Goal: Information Seeking & Learning: Learn about a topic

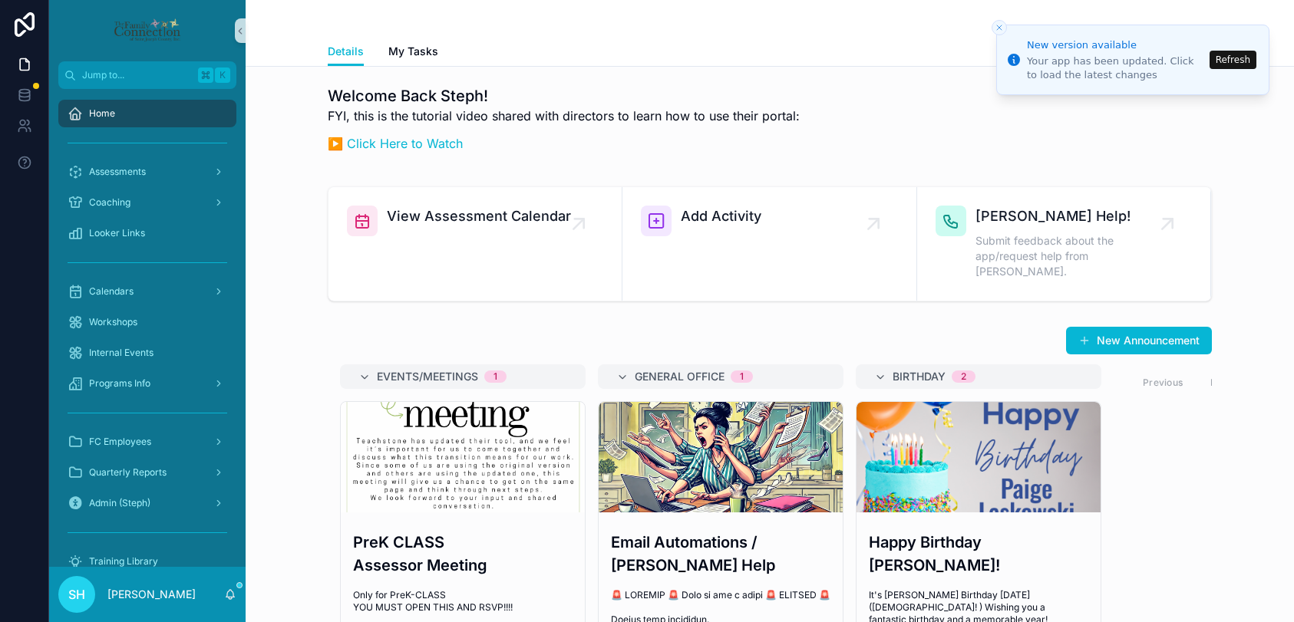
scroll to position [59, 0]
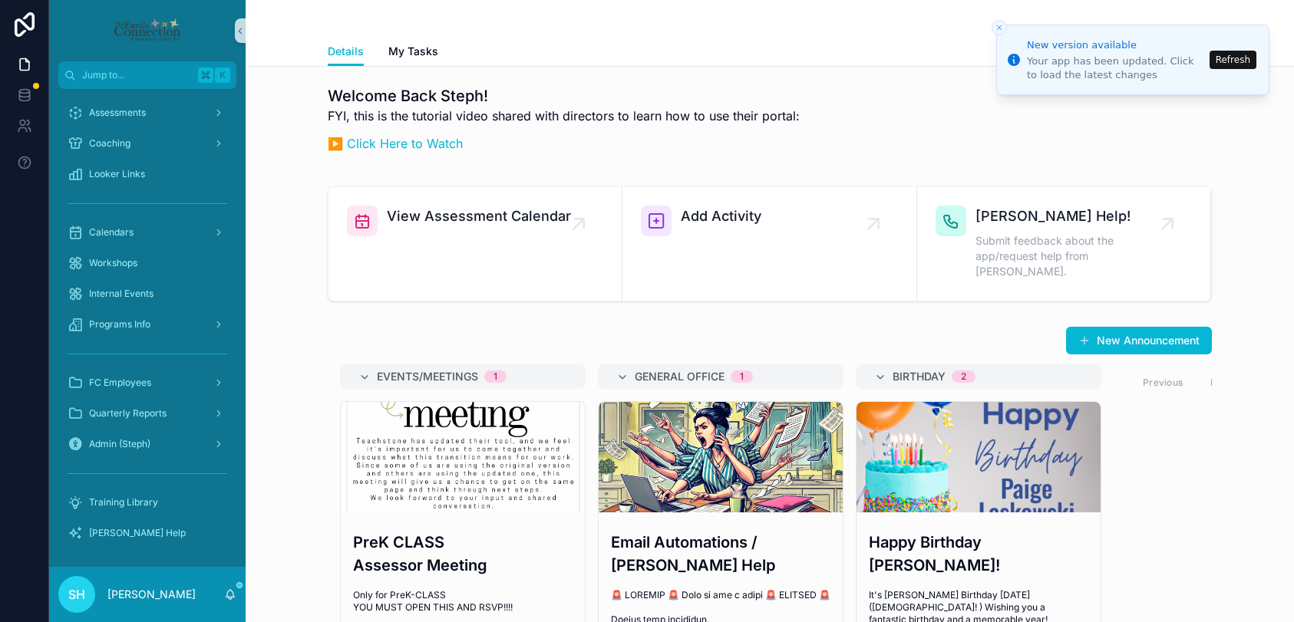
click at [1231, 61] on button "Refresh" at bounding box center [1232, 60] width 47 height 18
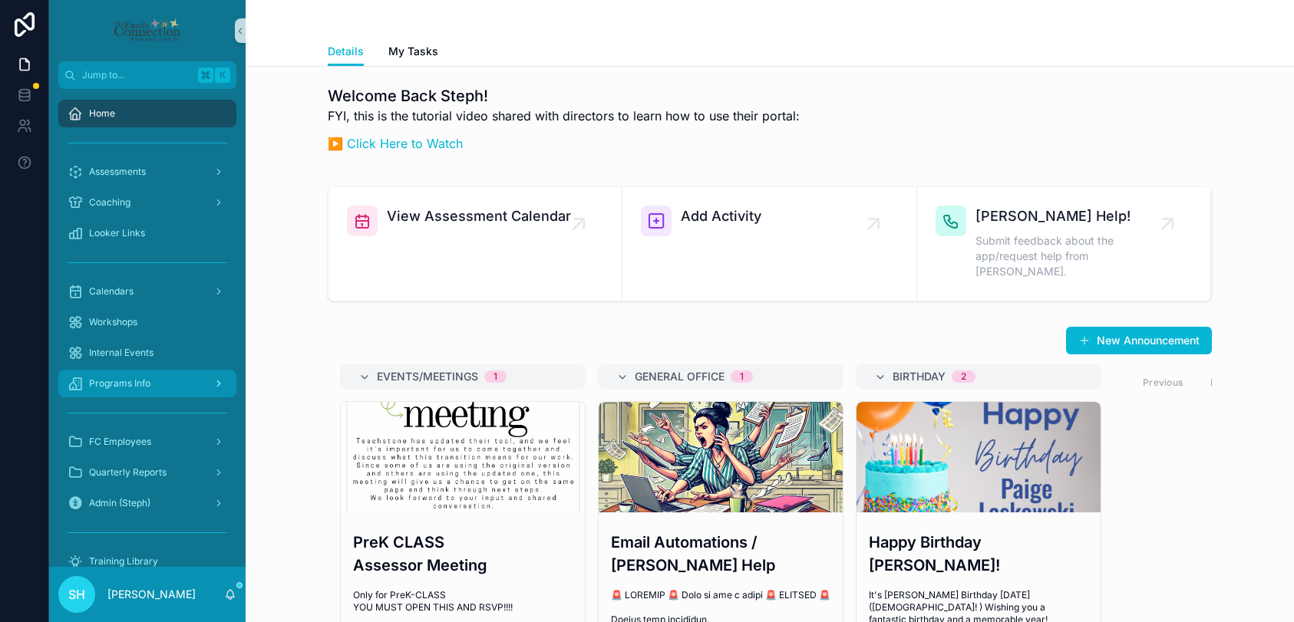
click at [134, 382] on span "Programs Info" at bounding box center [119, 383] width 61 height 12
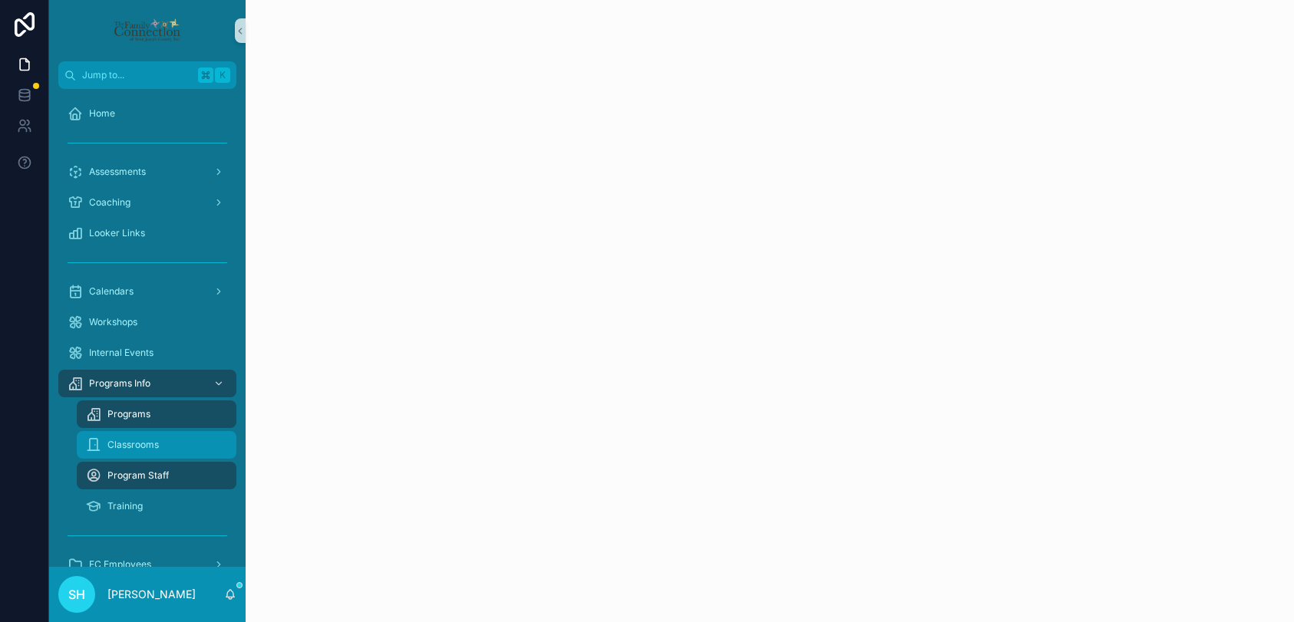
click at [141, 443] on span "Classrooms" at bounding box center [132, 445] width 51 height 12
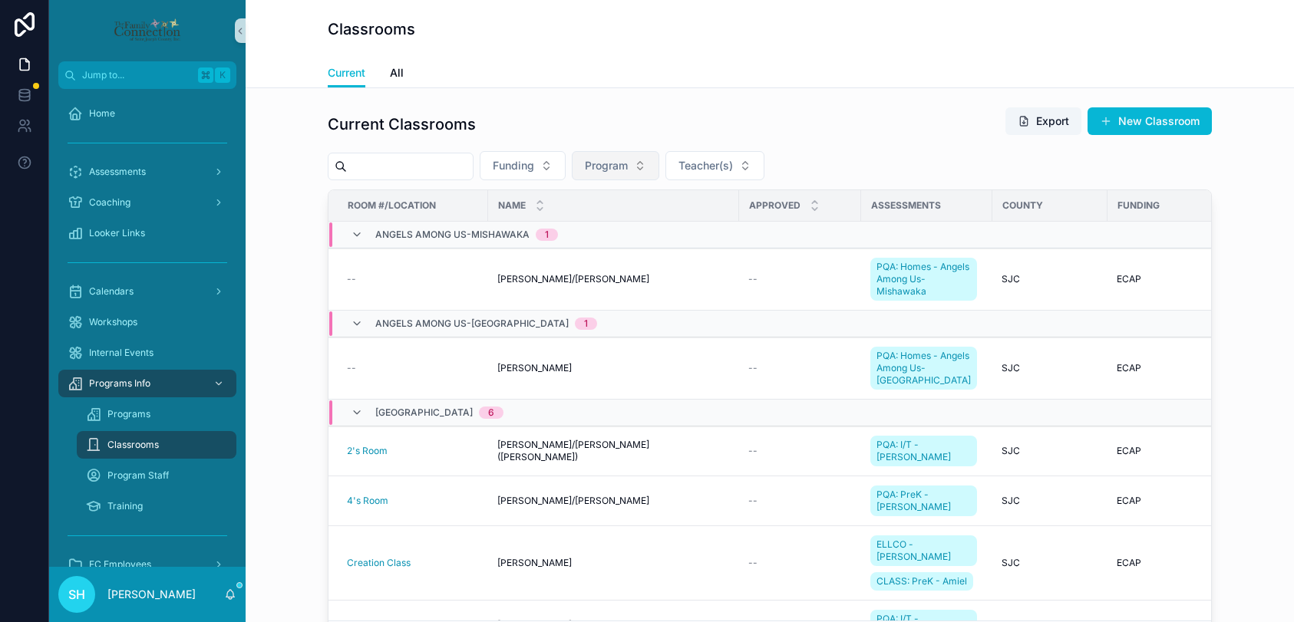
click at [651, 158] on button "Program" at bounding box center [615, 165] width 87 height 29
click at [652, 124] on div "Current Classrooms Export New Classroom" at bounding box center [770, 124] width 884 height 35
click at [405, 72] on div "Current All" at bounding box center [770, 72] width 884 height 29
click at [397, 71] on span "All" at bounding box center [397, 72] width 14 height 15
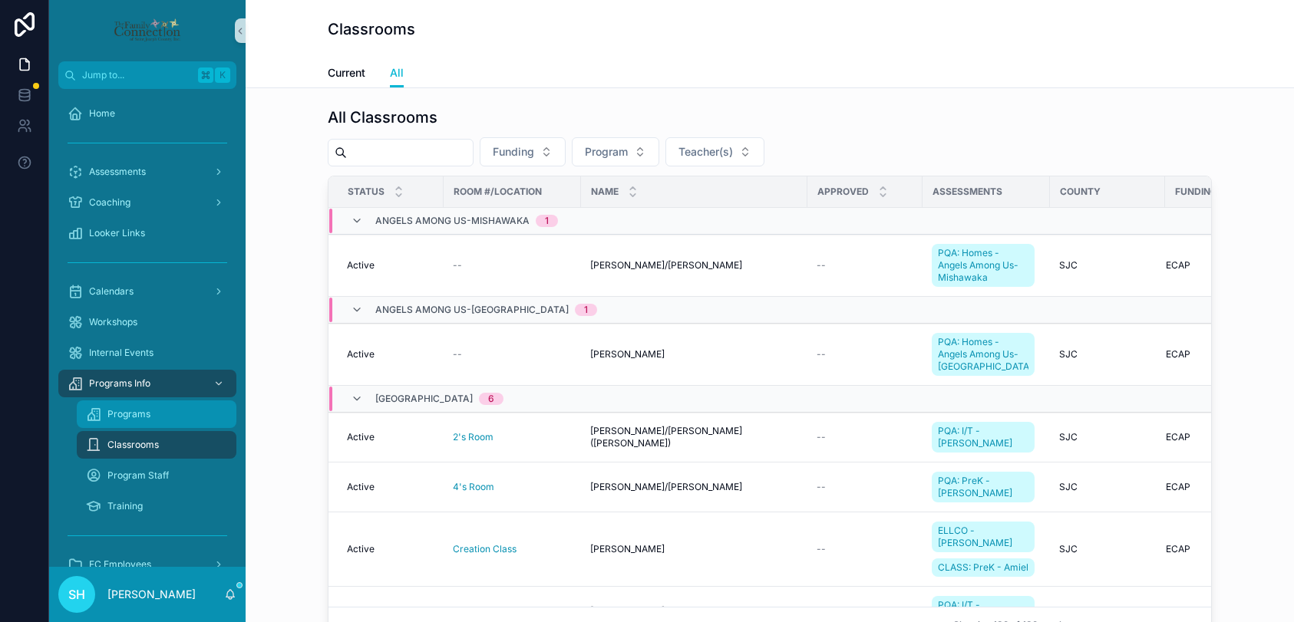
click at [138, 410] on span "Programs" at bounding box center [128, 414] width 43 height 12
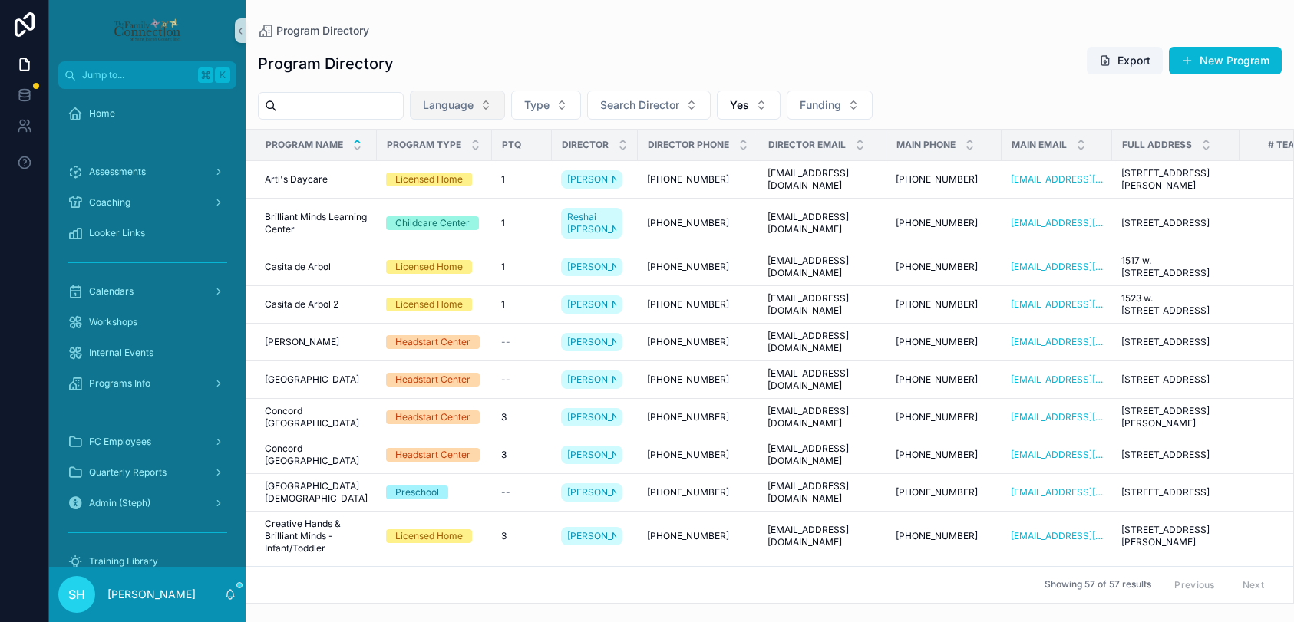
click at [504, 112] on button "Language" at bounding box center [457, 105] width 95 height 29
click at [424, 172] on div "English" at bounding box center [472, 167] width 184 height 25
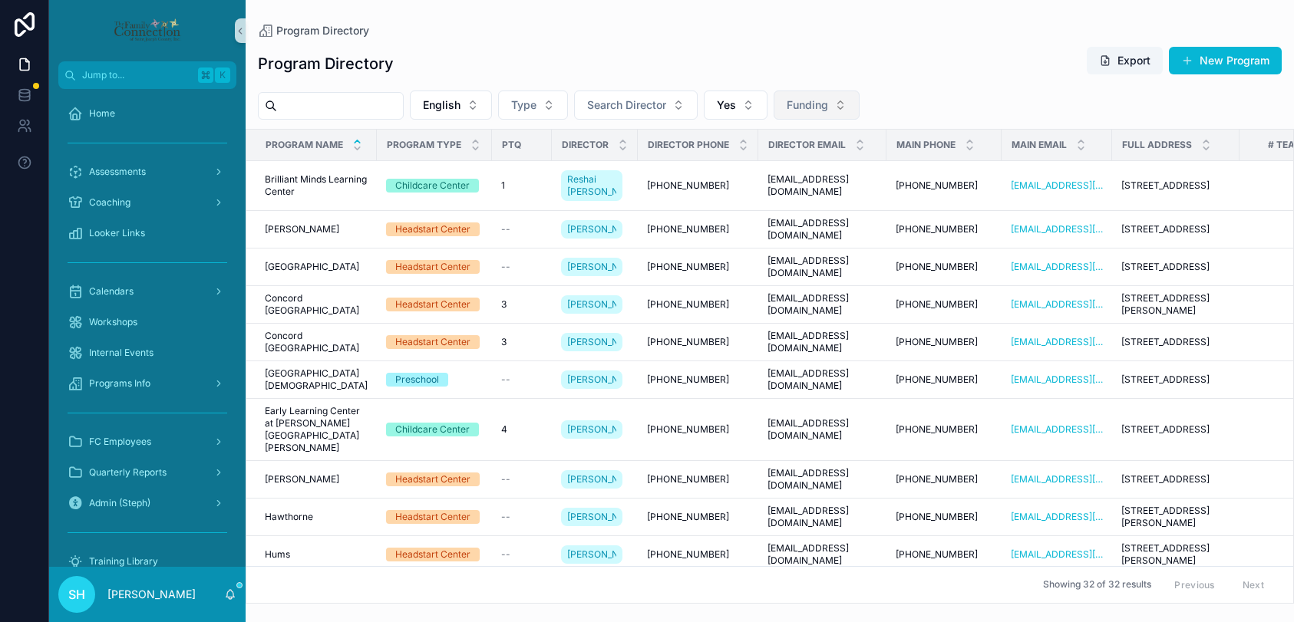
click at [857, 101] on button "Funding" at bounding box center [816, 105] width 86 height 29
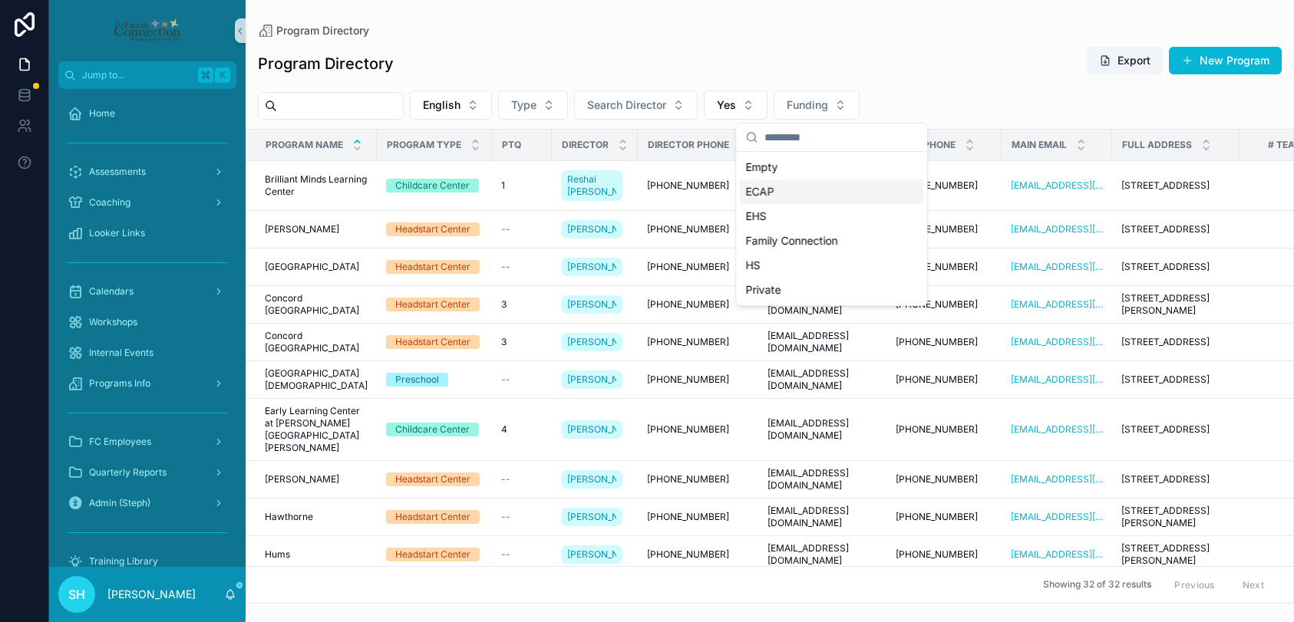
click at [758, 190] on span "ECAP" at bounding box center [760, 191] width 28 height 15
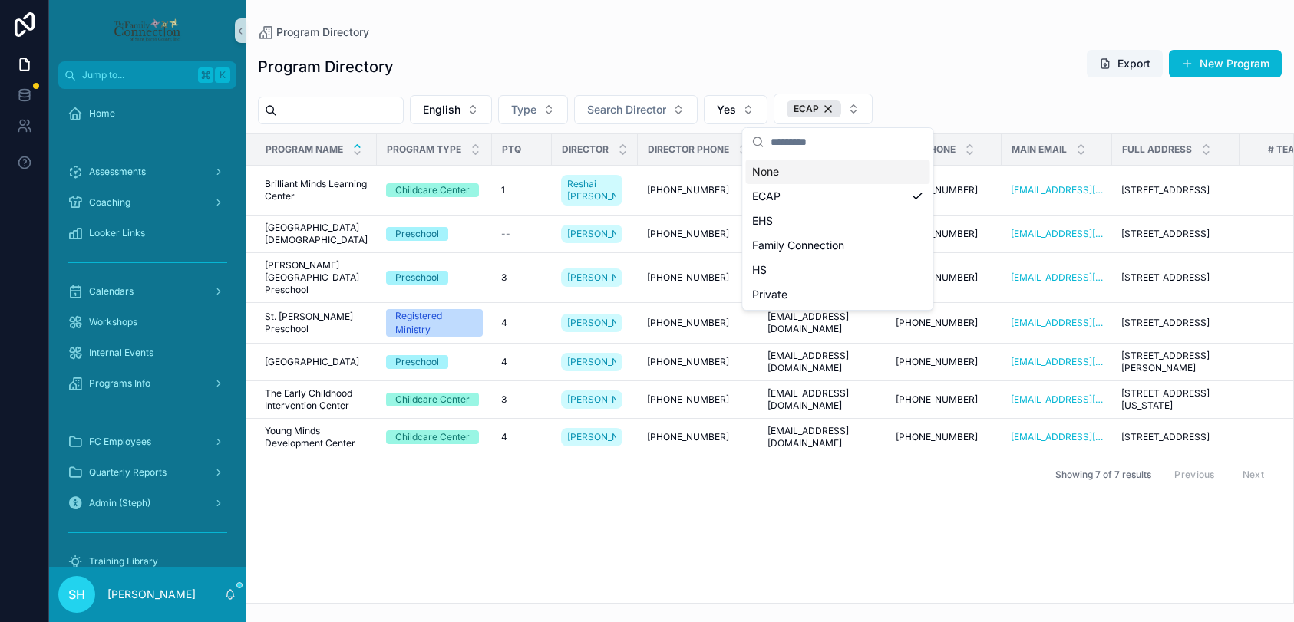
click at [748, 50] on div "Program Directory Export New Program" at bounding box center [770, 66] width 1024 height 35
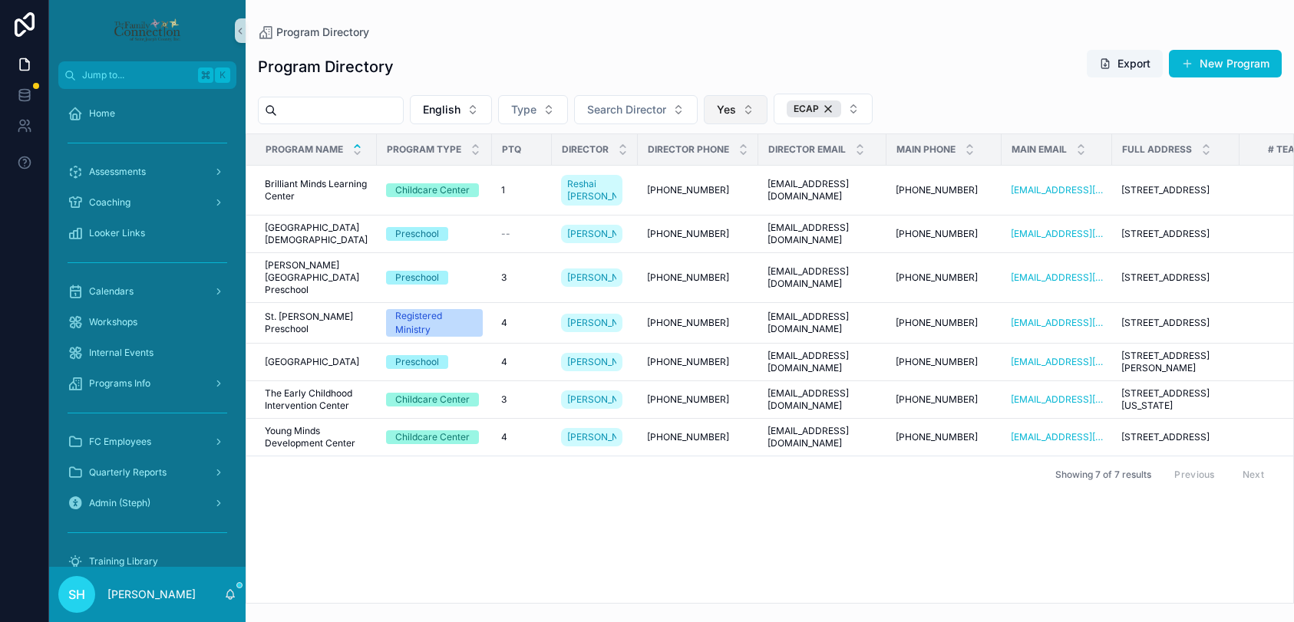
click at [763, 109] on button "Yes" at bounding box center [736, 109] width 64 height 29
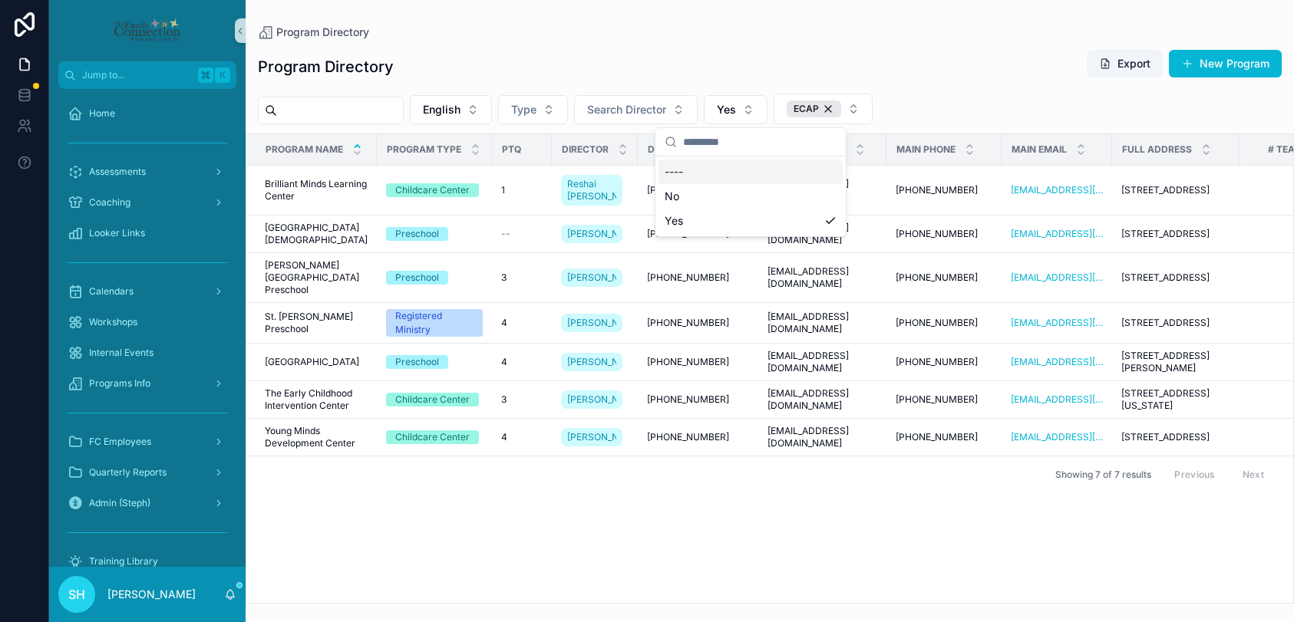
drag, startPoint x: 678, startPoint y: 192, endPoint x: 677, endPoint y: 173, distance: 18.5
click at [677, 173] on div "---- No Yes" at bounding box center [750, 197] width 184 height 74
click at [677, 173] on div "----" at bounding box center [750, 172] width 184 height 25
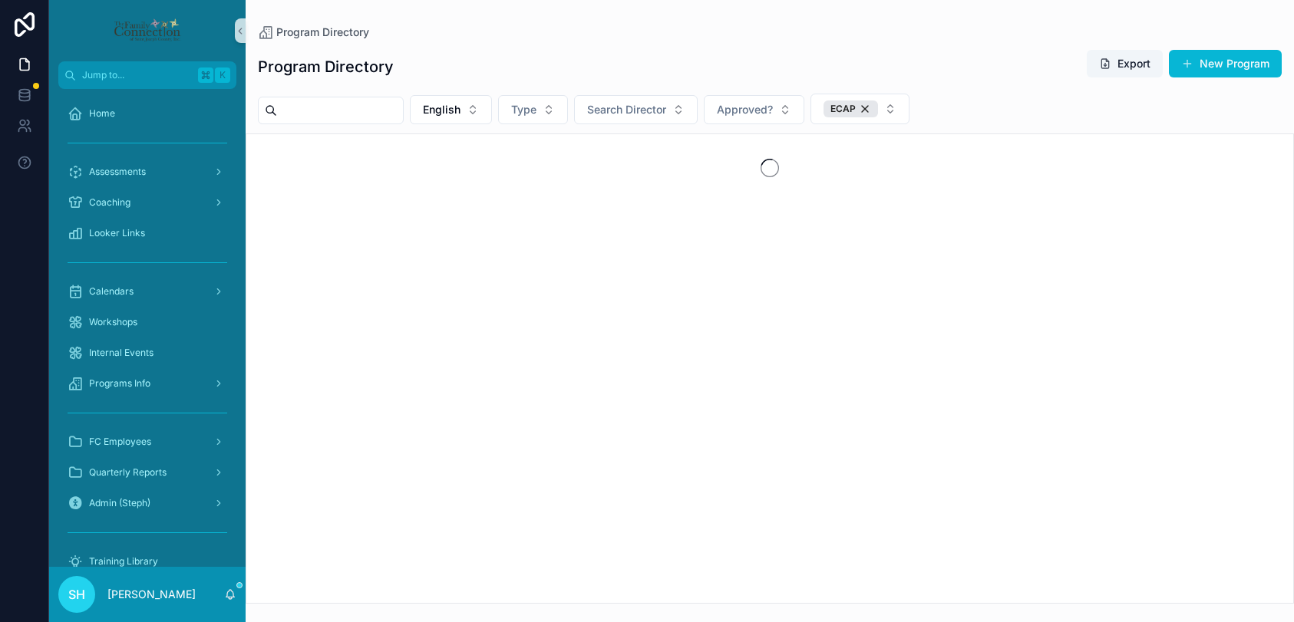
click at [749, 77] on div "Program Directory Export New Program" at bounding box center [770, 66] width 1024 height 35
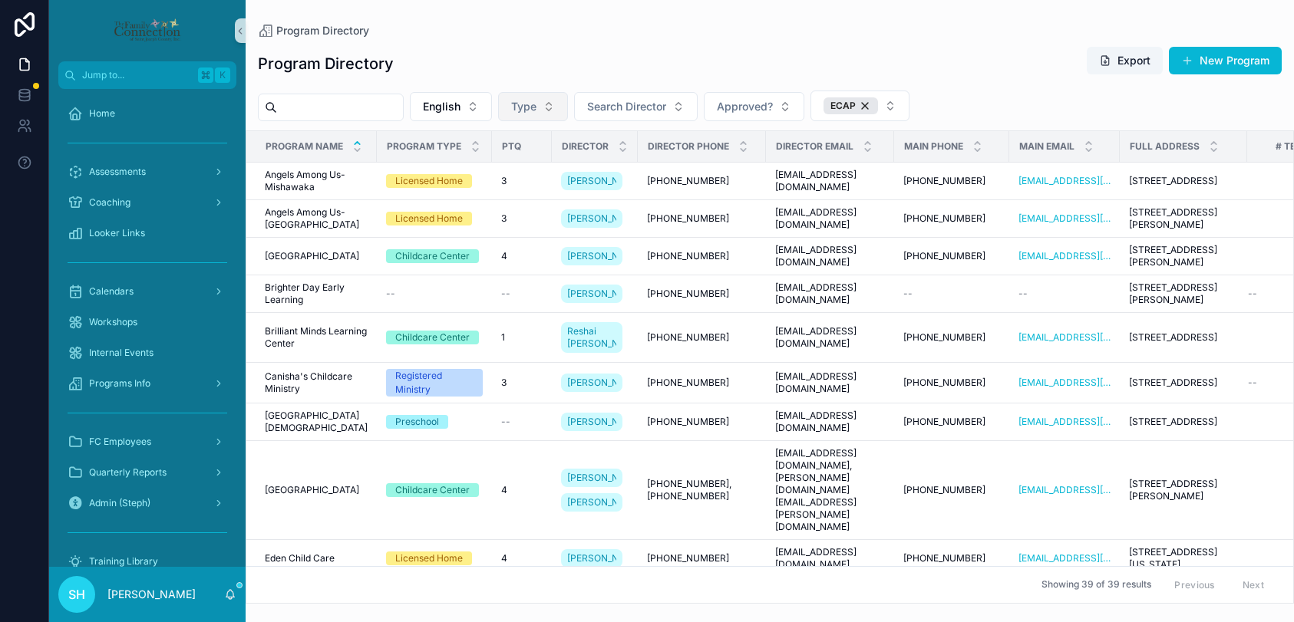
click at [565, 102] on button "Type" at bounding box center [533, 106] width 70 height 29
click at [578, 55] on div "Program Directory Export New Program" at bounding box center [770, 63] width 1024 height 35
click at [156, 163] on div "Assessments" at bounding box center [148, 172] width 160 height 25
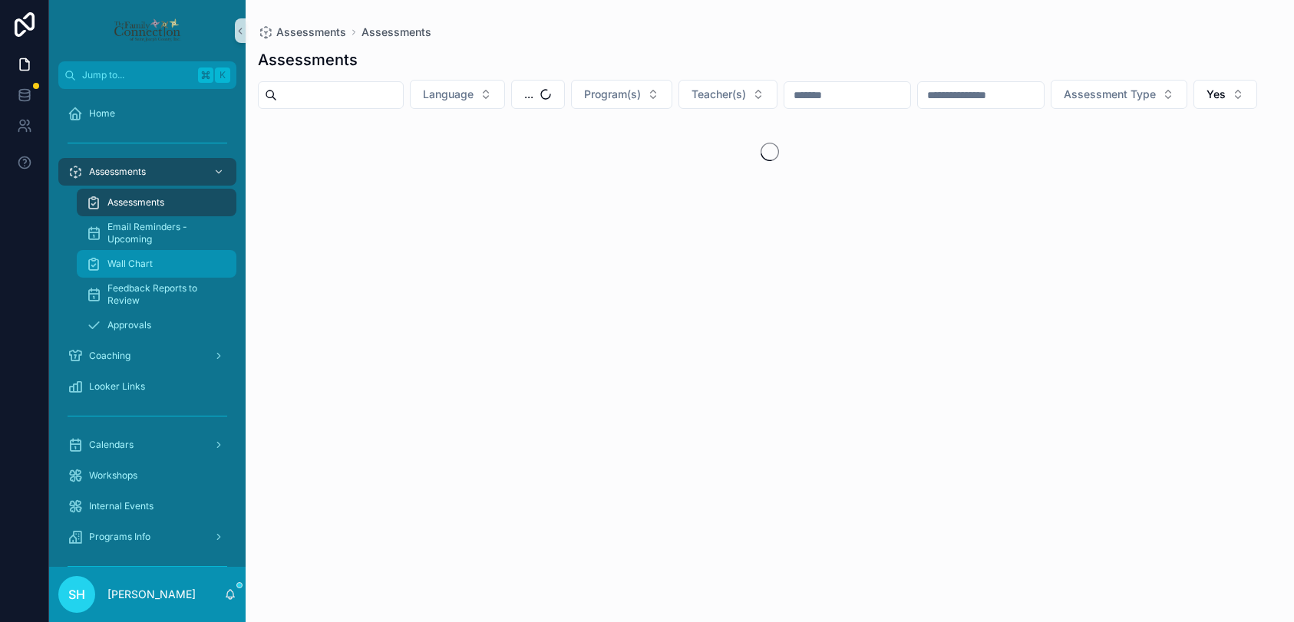
click at [127, 265] on span "Wall Chart" at bounding box center [129, 264] width 45 height 12
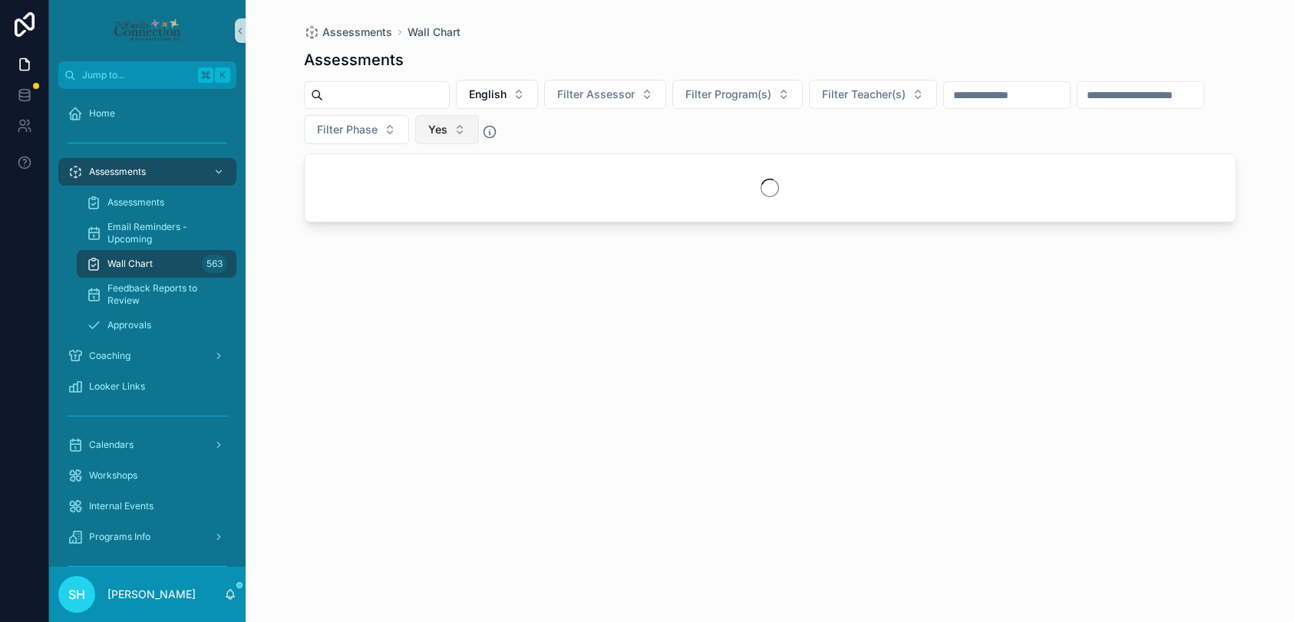
click at [479, 128] on button "Yes" at bounding box center [447, 129] width 64 height 29
click at [513, 209] on div "No" at bounding box center [595, 216] width 184 height 25
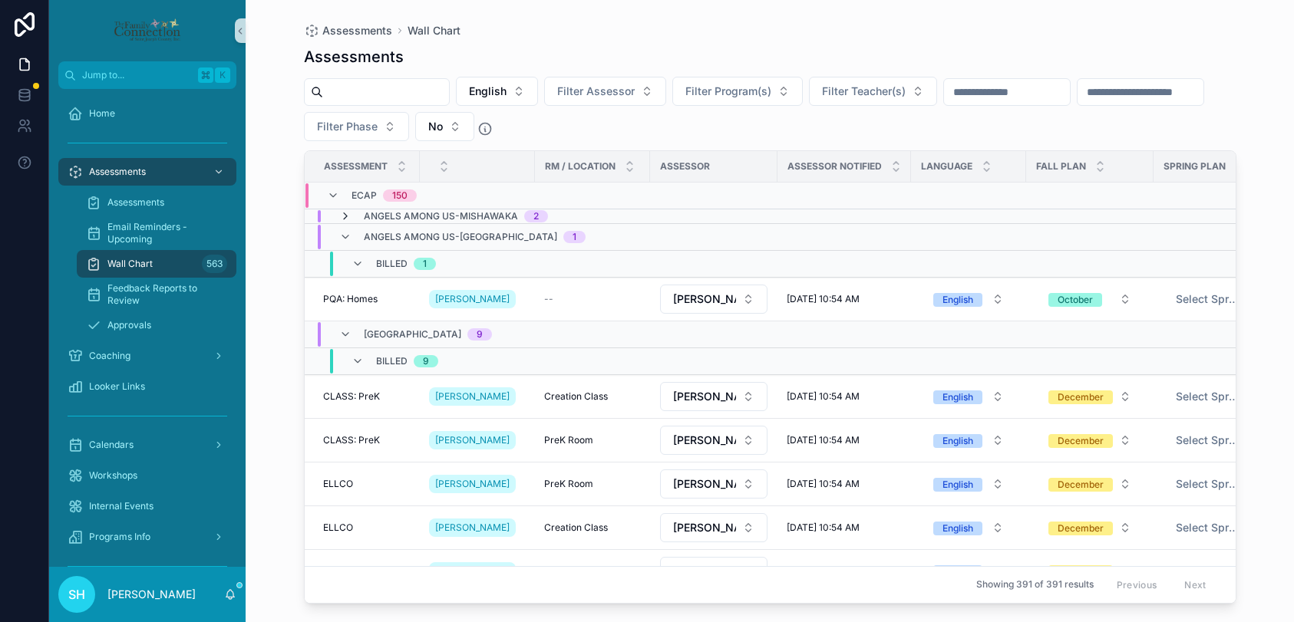
click at [348, 214] on icon "scrollable content" at bounding box center [345, 216] width 12 height 12
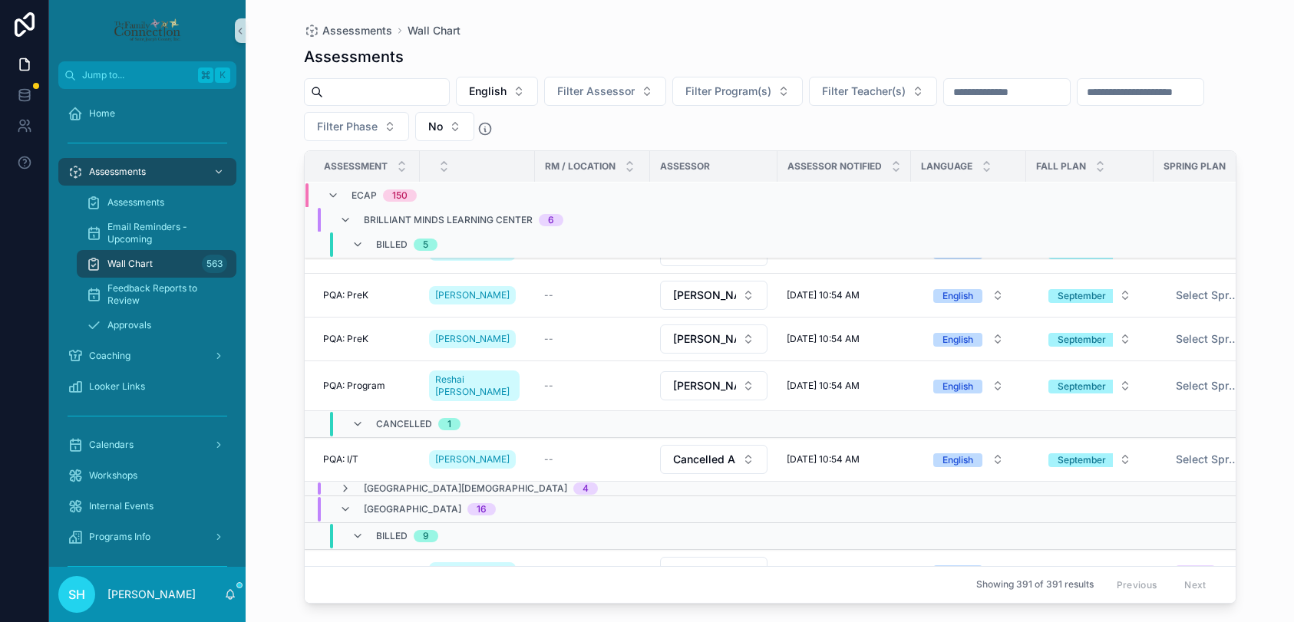
scroll to position [941, 0]
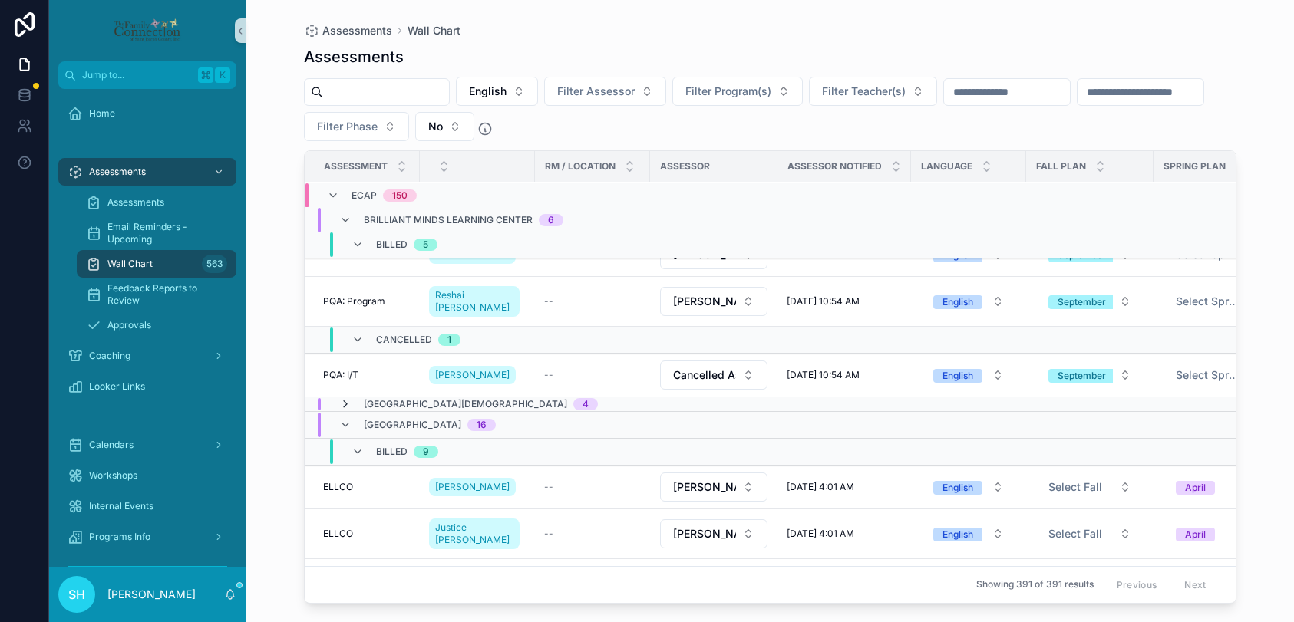
click at [344, 398] on icon "scrollable content" at bounding box center [345, 404] width 12 height 12
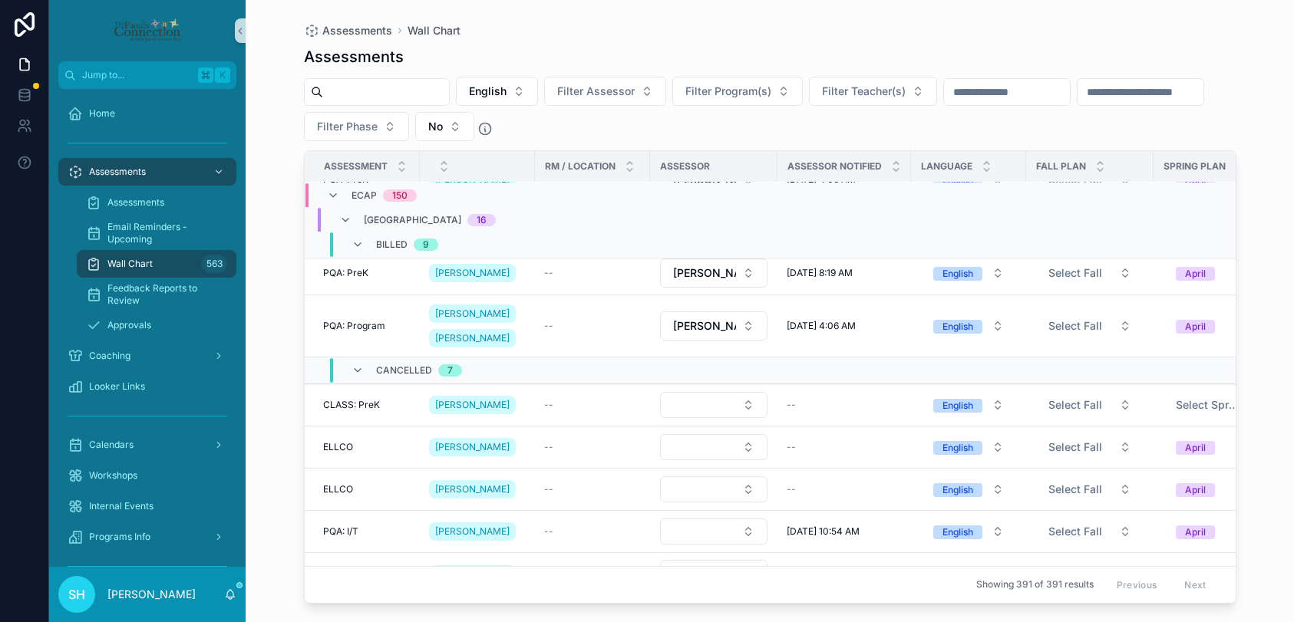
scroll to position [2095, 0]
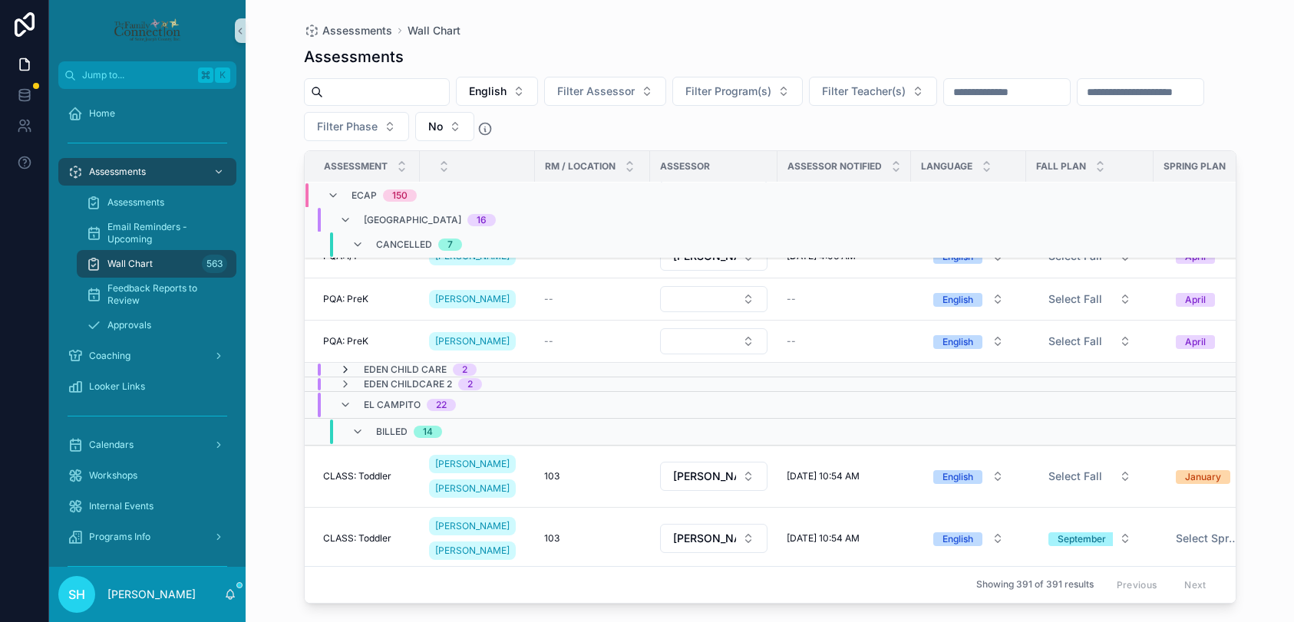
click at [347, 370] on icon "scrollable content" at bounding box center [345, 370] width 12 height 12
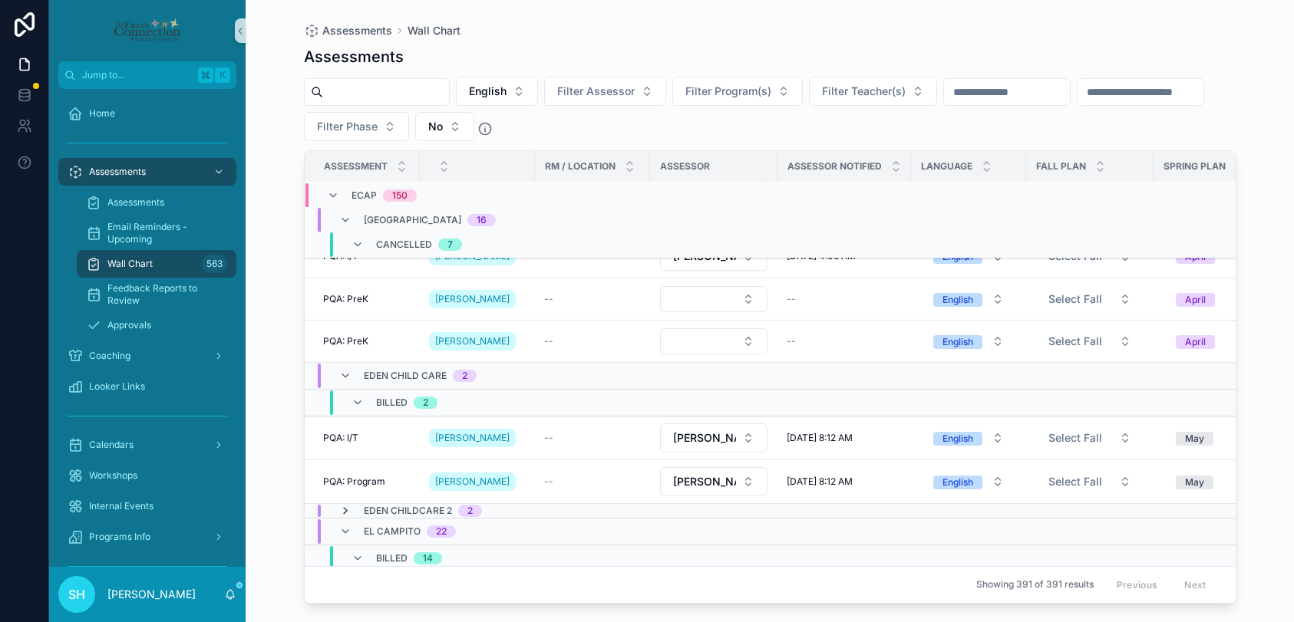
click at [345, 512] on icon "scrollable content" at bounding box center [345, 511] width 12 height 12
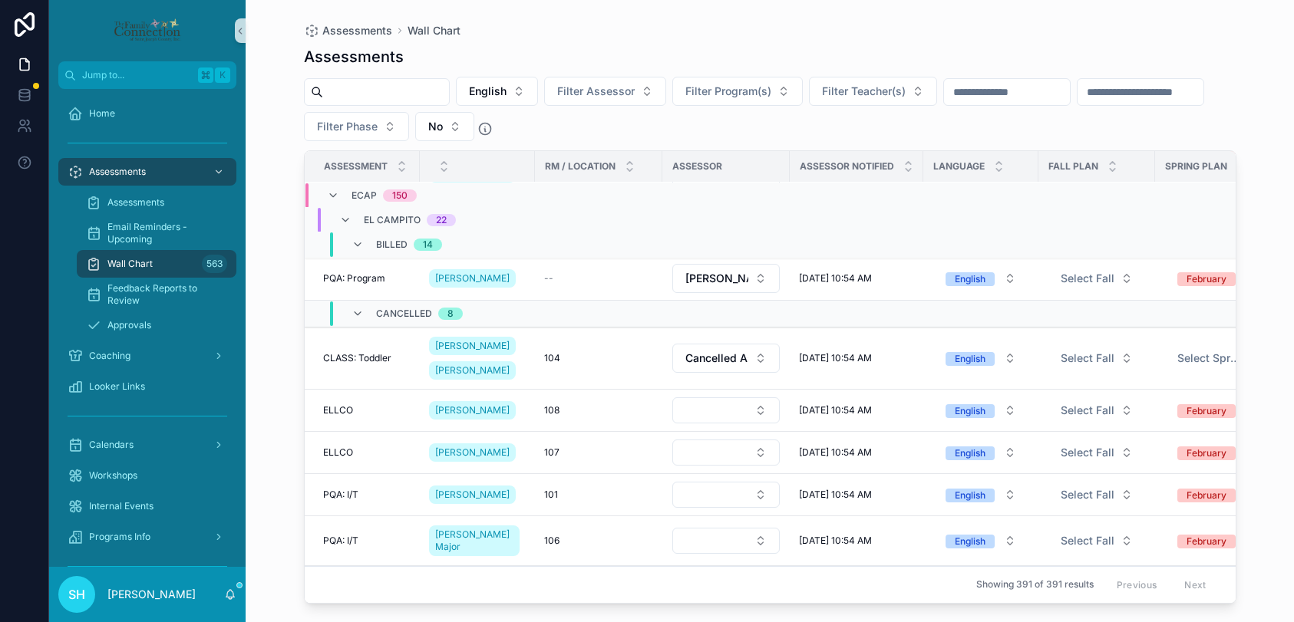
scroll to position [3545, 0]
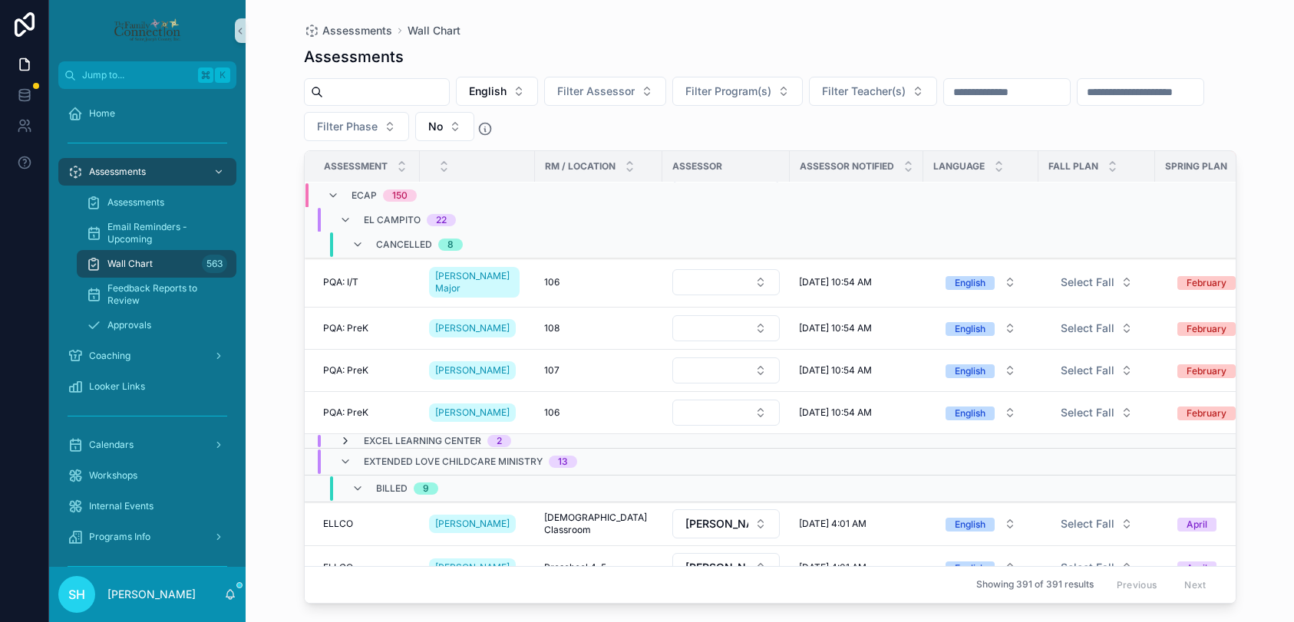
click at [343, 447] on icon "scrollable content" at bounding box center [345, 441] width 12 height 12
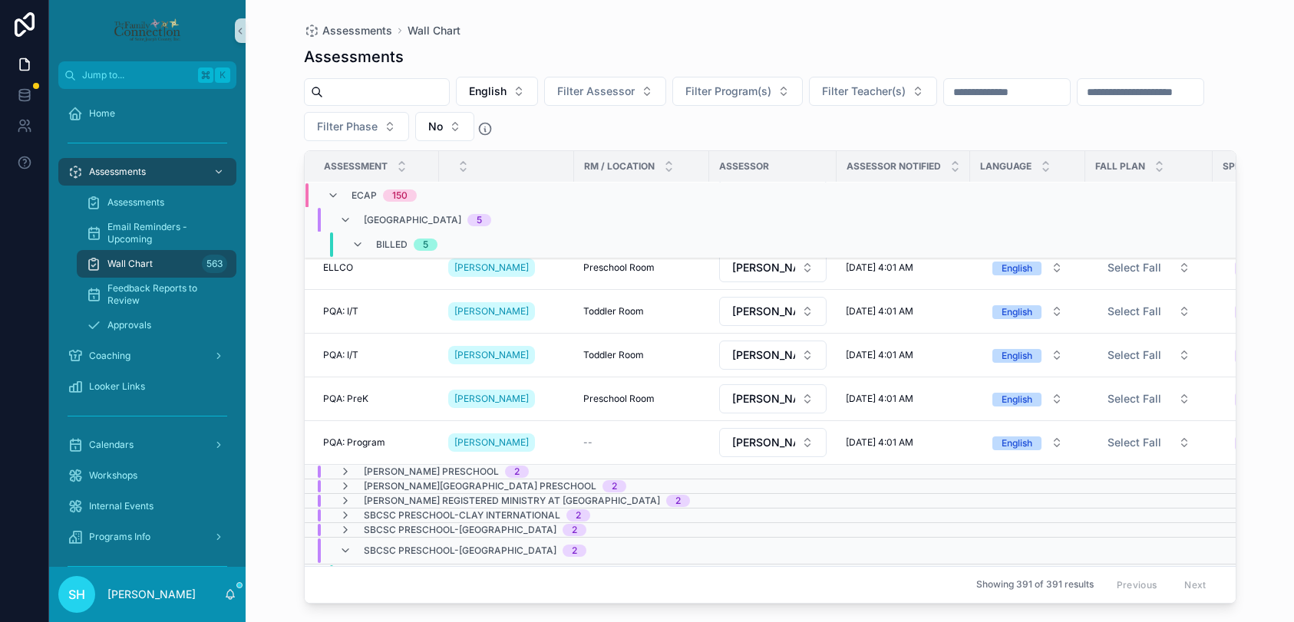
scroll to position [5633, 0]
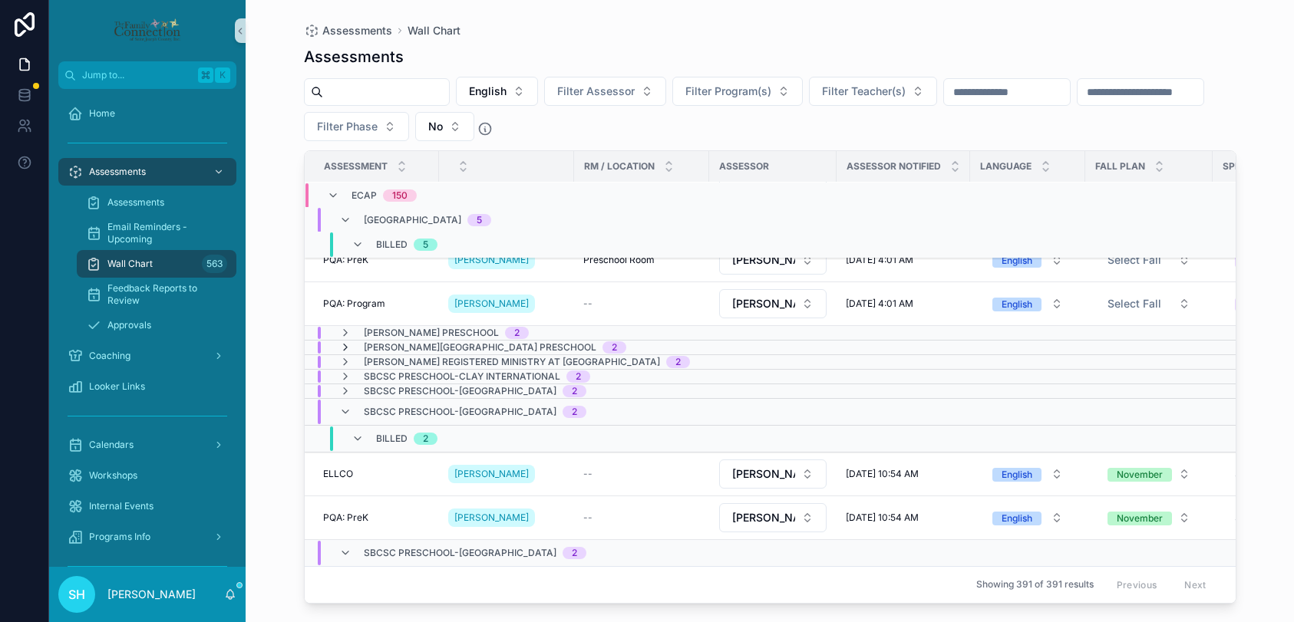
click at [346, 354] on icon "scrollable content" at bounding box center [345, 347] width 12 height 12
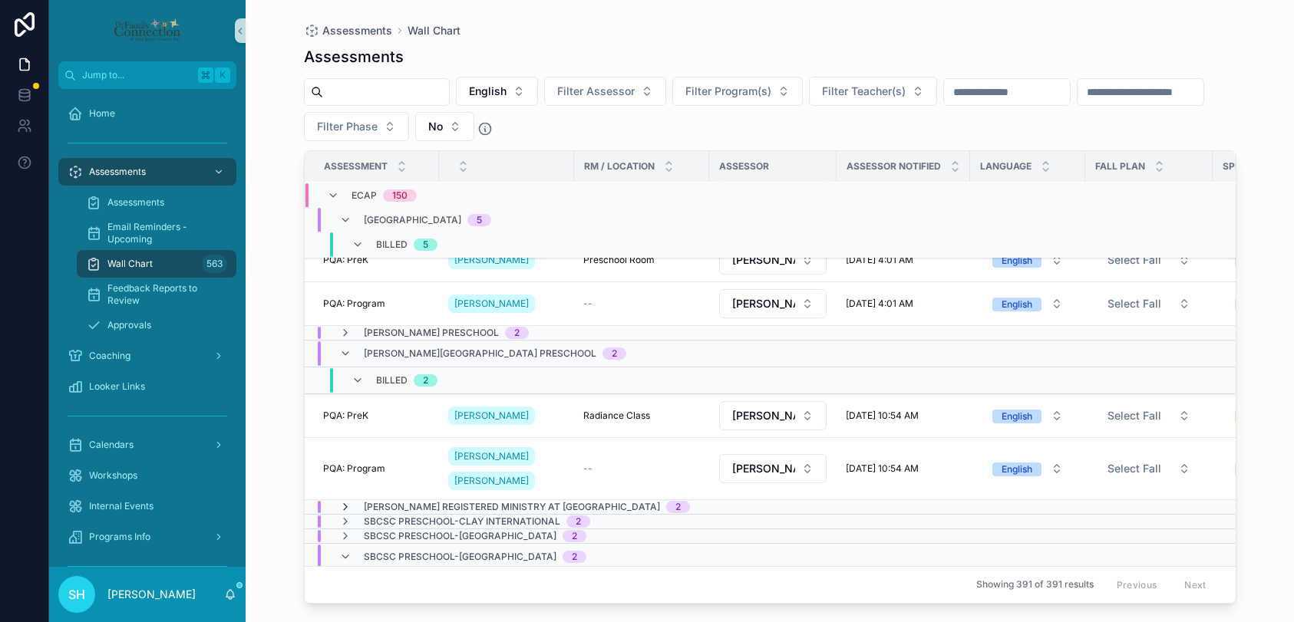
click at [345, 513] on icon "scrollable content" at bounding box center [345, 507] width 12 height 12
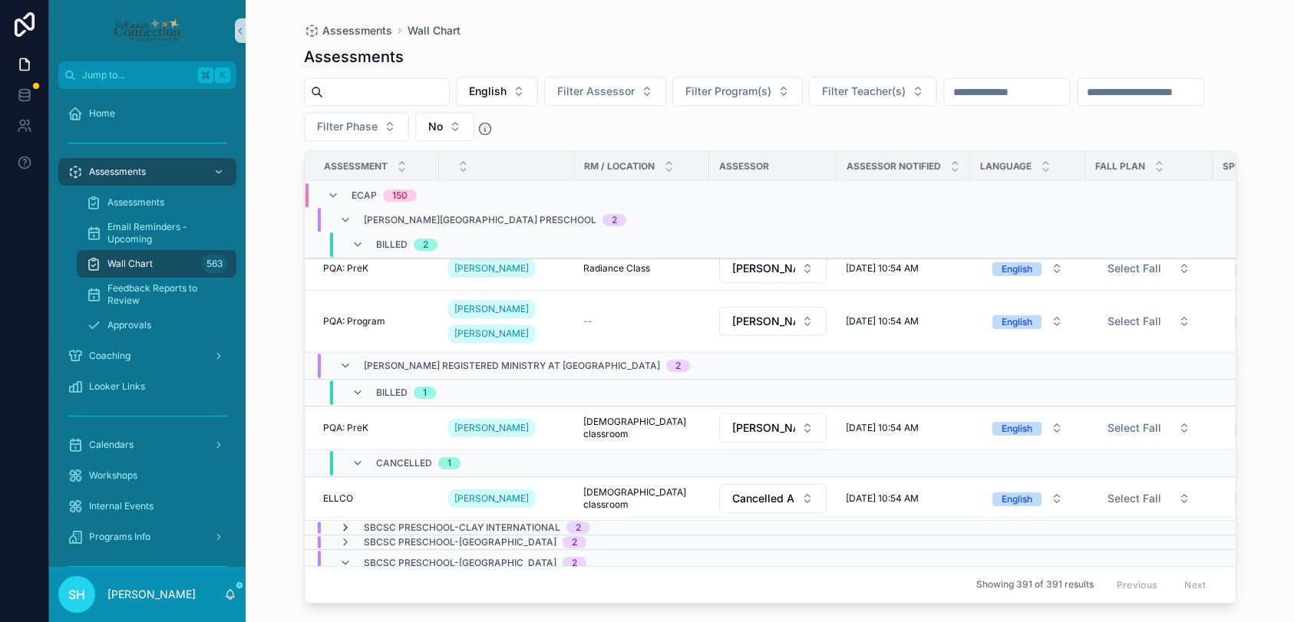
click at [346, 522] on icon "scrollable content" at bounding box center [345, 528] width 12 height 12
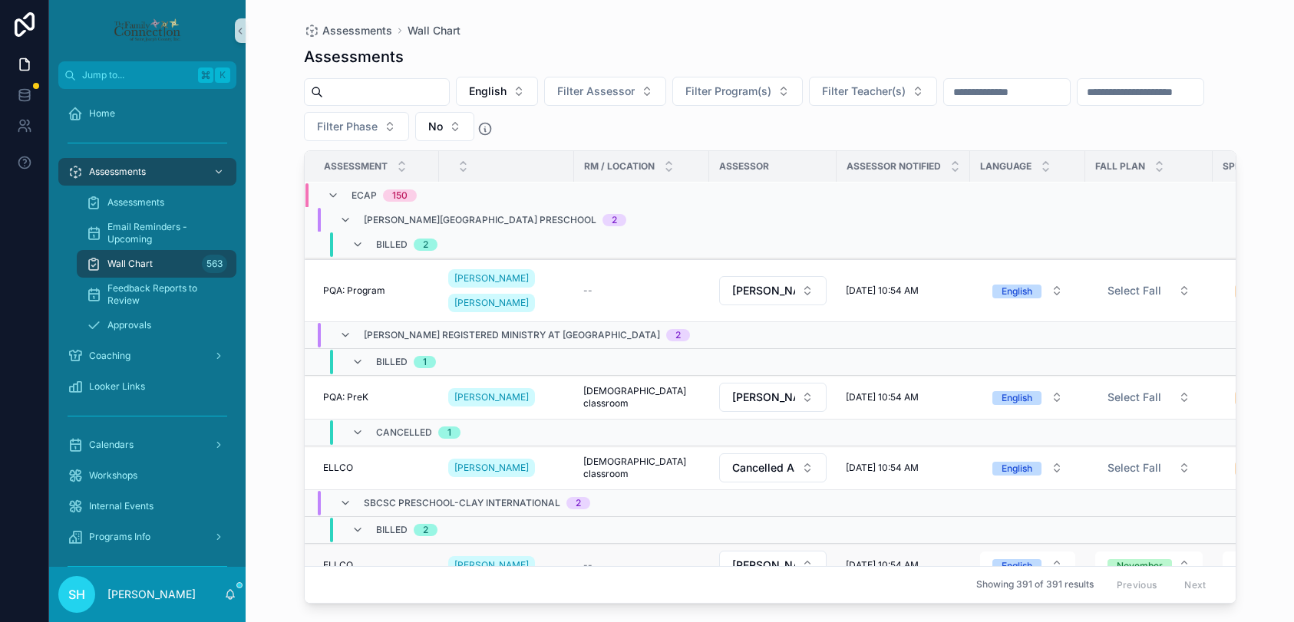
scroll to position [6043, 0]
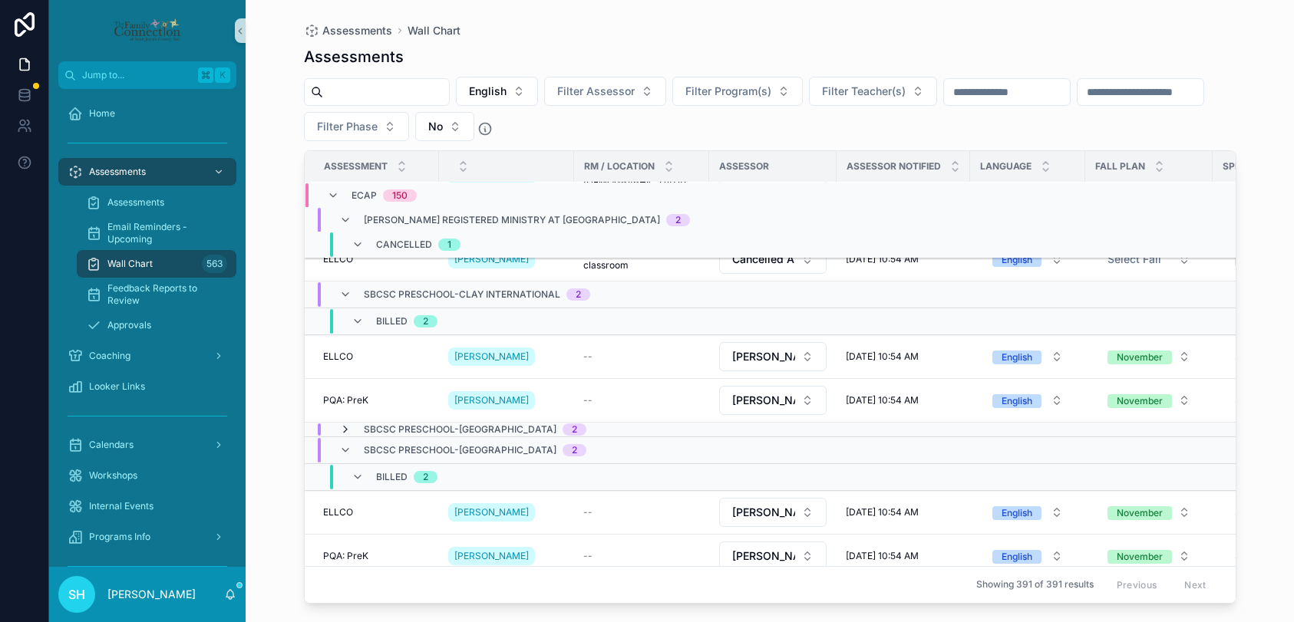
click at [344, 436] on icon "scrollable content" at bounding box center [345, 430] width 12 height 12
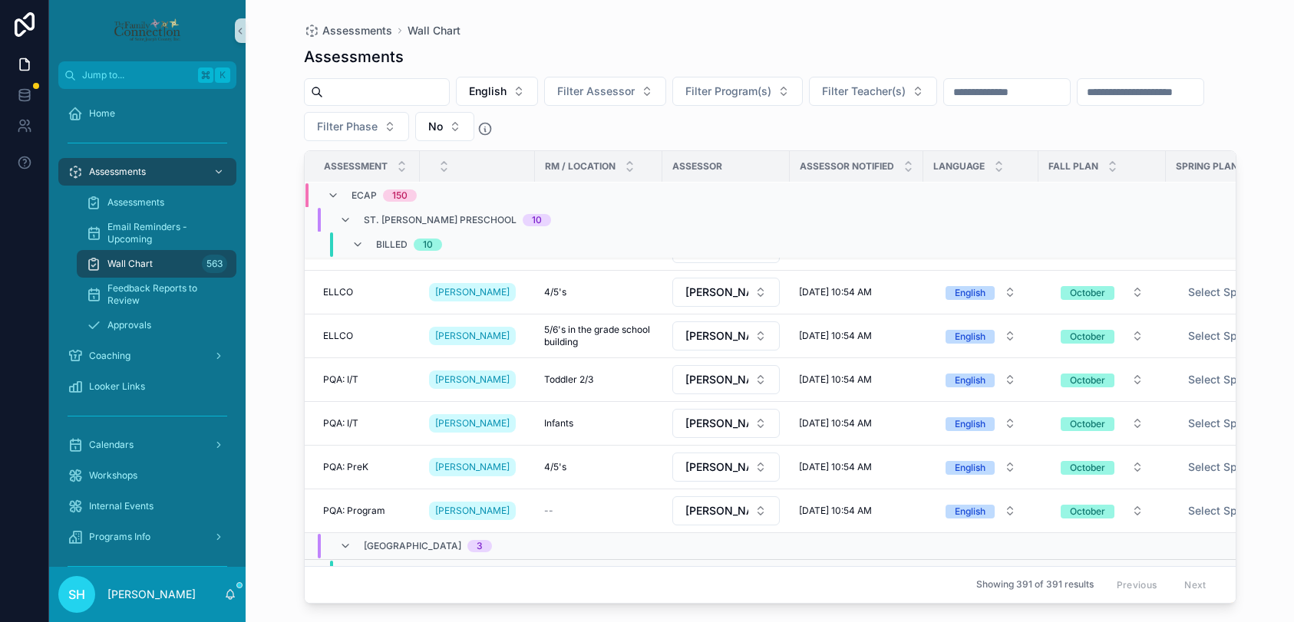
scroll to position [8145, 0]
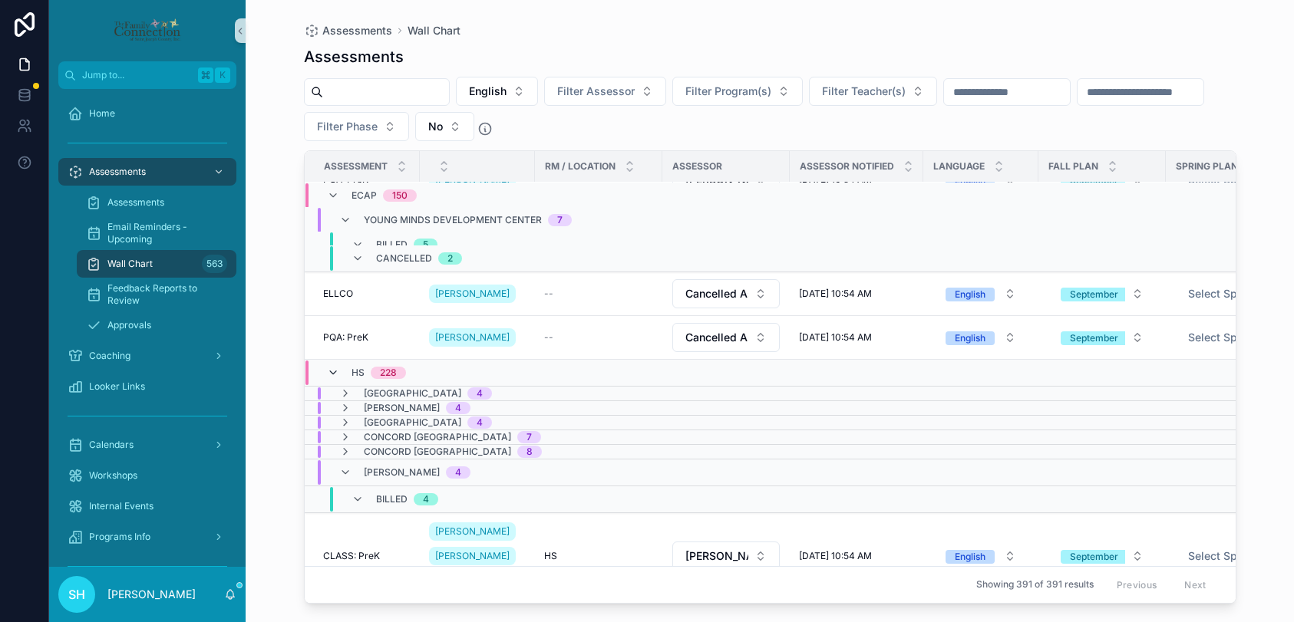
click at [331, 379] on icon "scrollable content" at bounding box center [333, 373] width 12 height 12
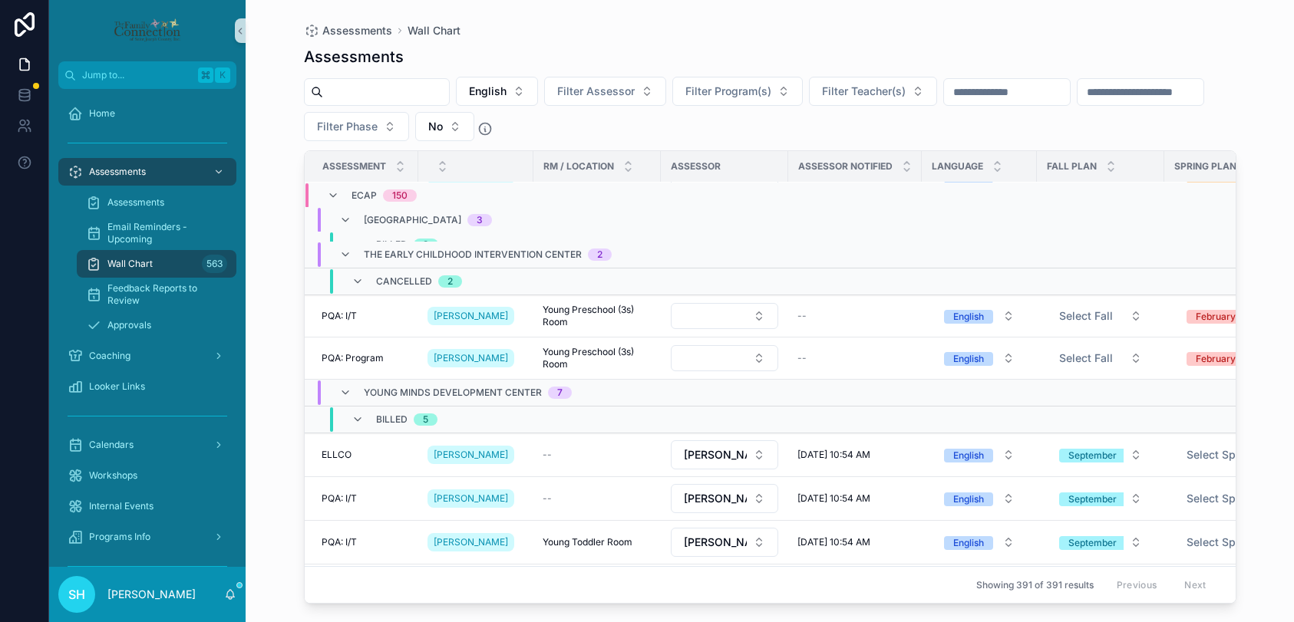
scroll to position [8419, 2]
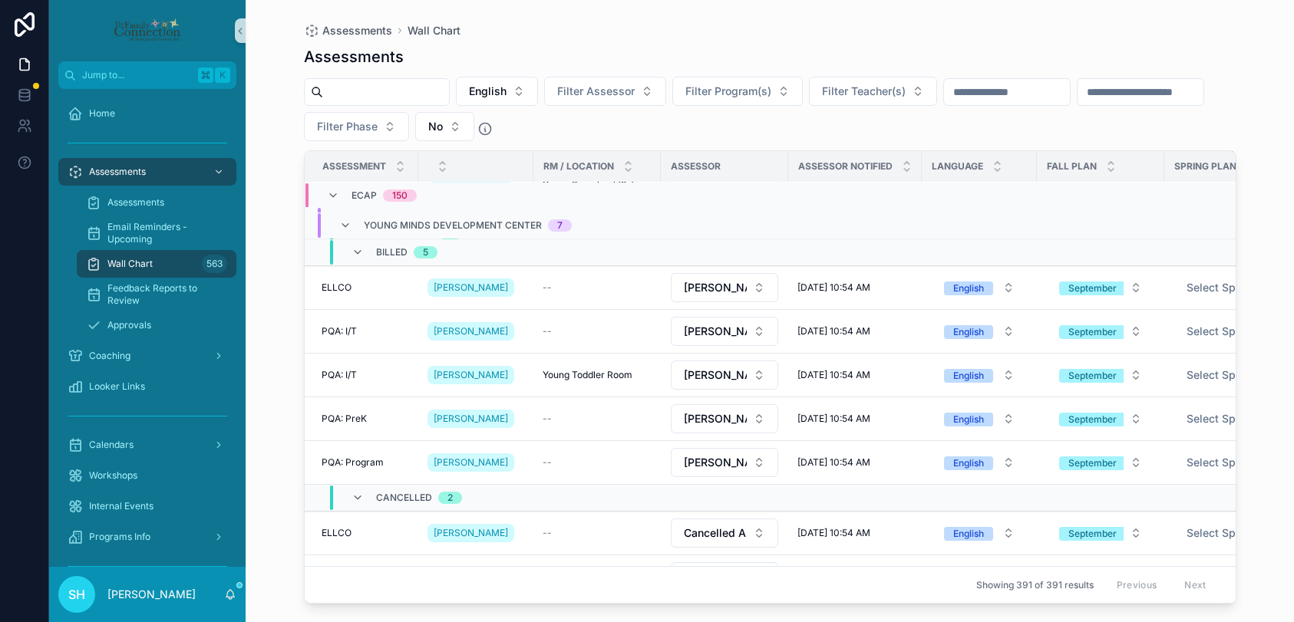
scroll to position [8596, 2]
